Goal: Transaction & Acquisition: Purchase product/service

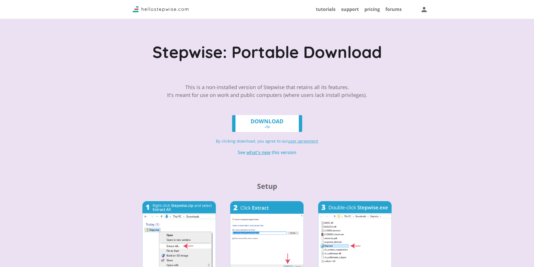
click at [258, 119] on link "DOWNLOAD .zip" at bounding box center [267, 123] width 70 height 17
click at [423, 11] on icon "button" at bounding box center [424, 9] width 6 height 6
click at [444, 25] on button "Sign In" at bounding box center [450, 25] width 56 height 11
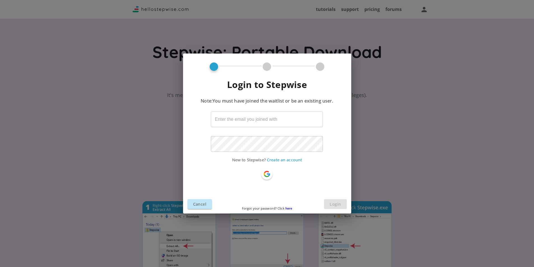
click at [222, 122] on input "text" at bounding box center [267, 120] width 112 height 16
type input "amanda.broadbent@alumni.augsburg.edu"
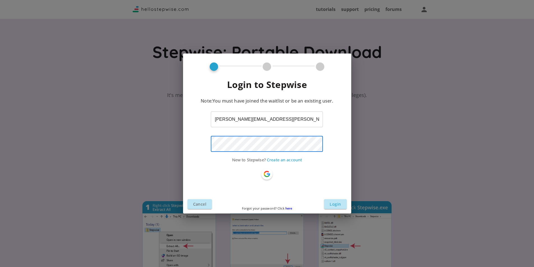
click at [329, 201] on button "Login" at bounding box center [335, 204] width 22 height 10
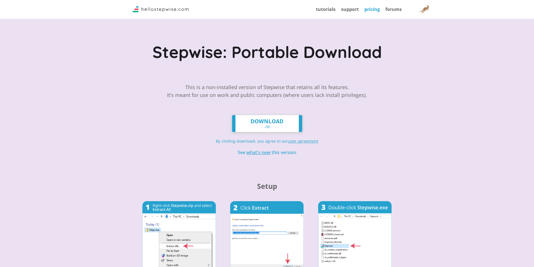
click at [372, 10] on link "pricing" at bounding box center [372, 9] width 15 height 6
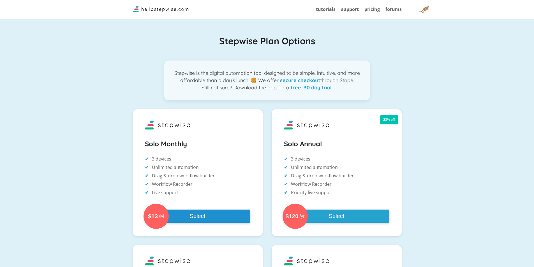
click at [195, 215] on button "$13 /M Select" at bounding box center [197, 216] width 105 height 13
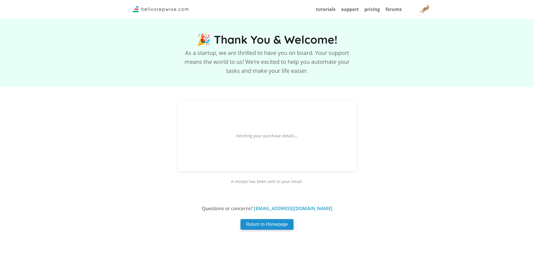
click at [258, 225] on button "Return to Homepage" at bounding box center [267, 224] width 53 height 11
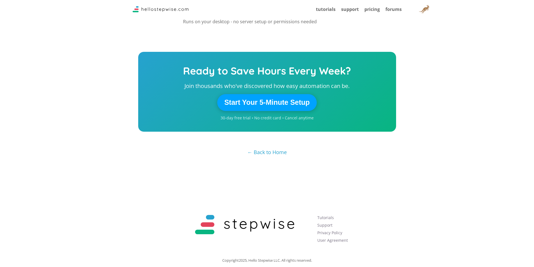
scroll to position [1089, 0]
